Goal: Communication & Community: Ask a question

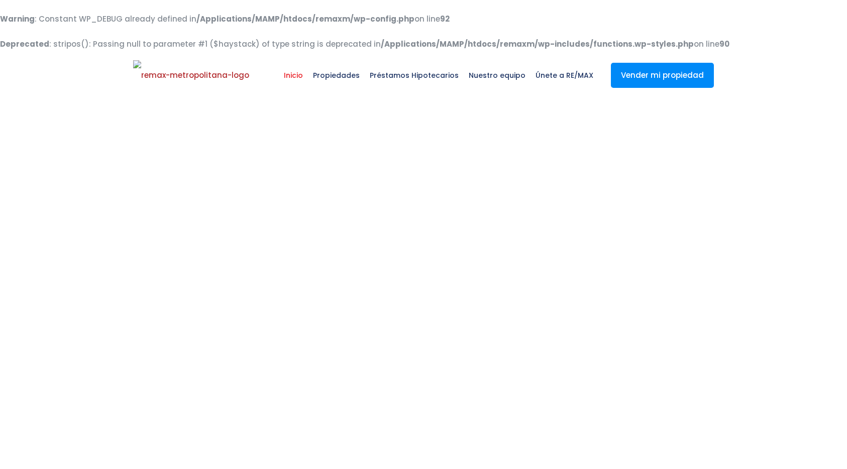
select select
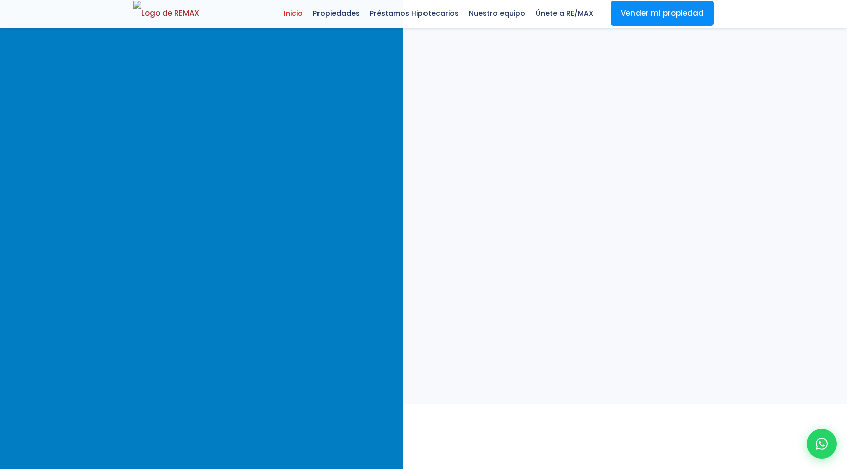
scroll to position [411, 0]
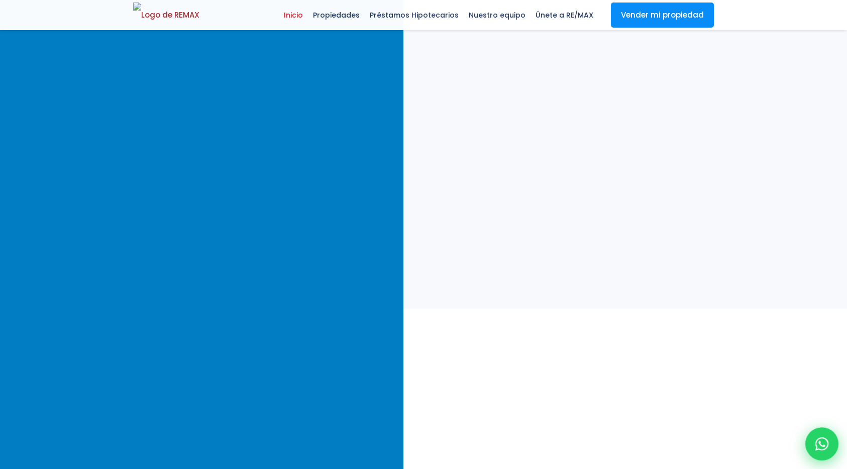
click at [818, 449] on icon at bounding box center [821, 443] width 13 height 13
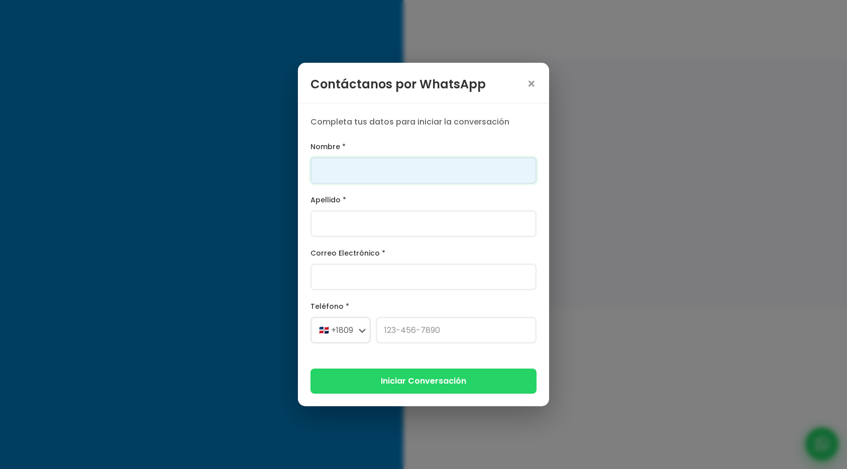
scroll to position [0, 0]
click at [434, 171] on input "Nombre *" at bounding box center [423, 170] width 226 height 27
type input "Franklin"
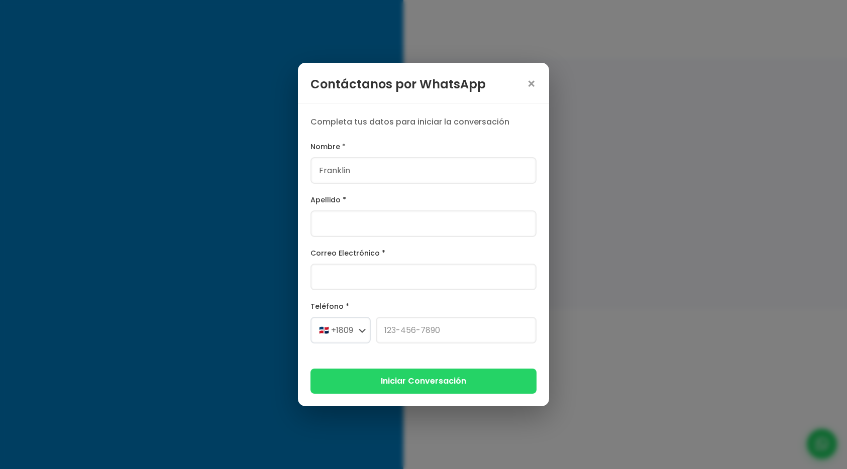
type input "[PERSON_NAME]"
type input "[PERSON_NAME][EMAIL_ADDRESS][PERSON_NAME][DOMAIN_NAME]"
select select "+1"
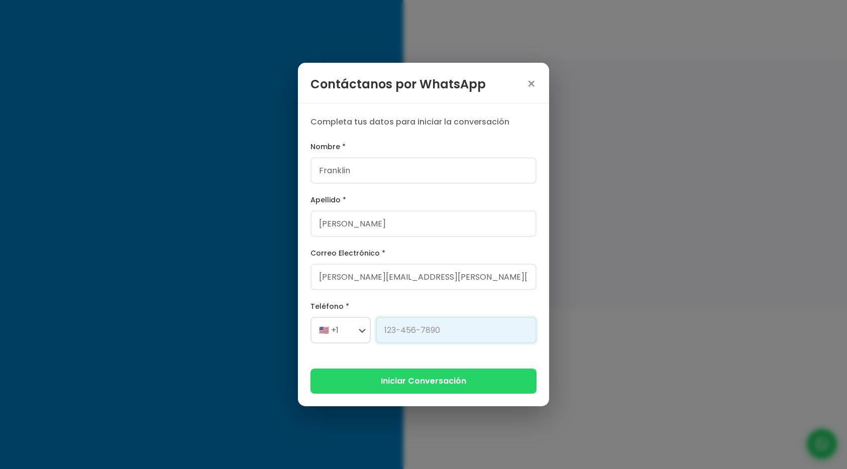
type input "[PHONE_NUMBER]"
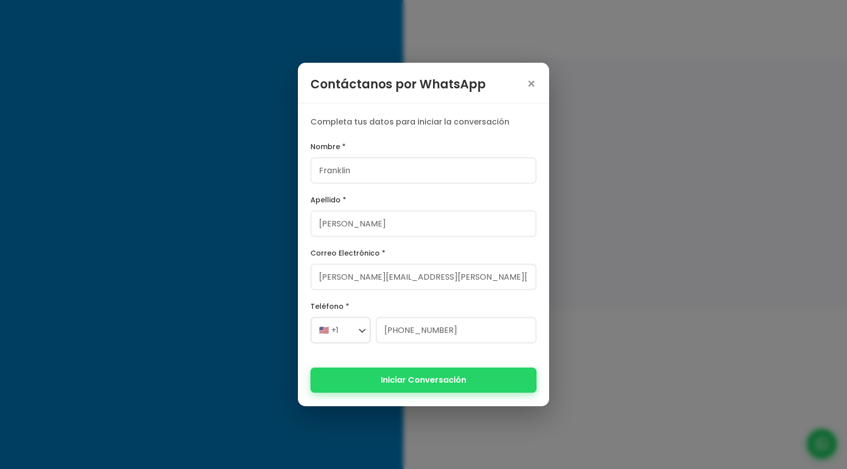
click at [384, 382] on button "Iniciar Conversación" at bounding box center [423, 380] width 226 height 25
